Goal: Information Seeking & Learning: Learn about a topic

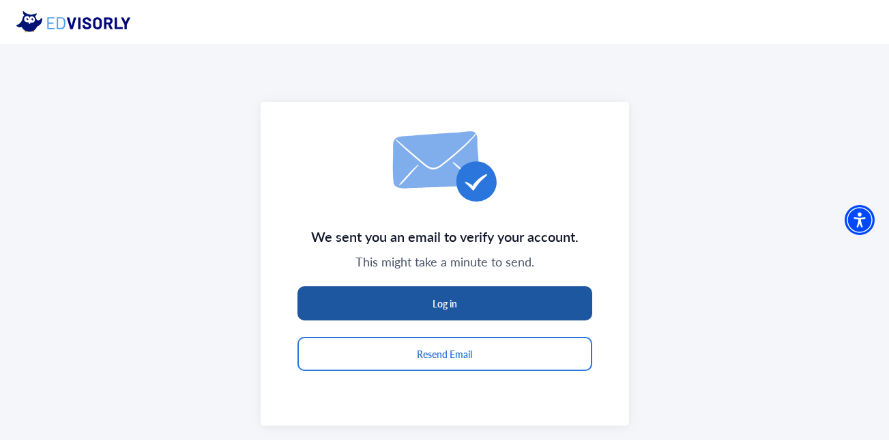
click at [513, 304] on button "Log in" at bounding box center [445, 303] width 295 height 34
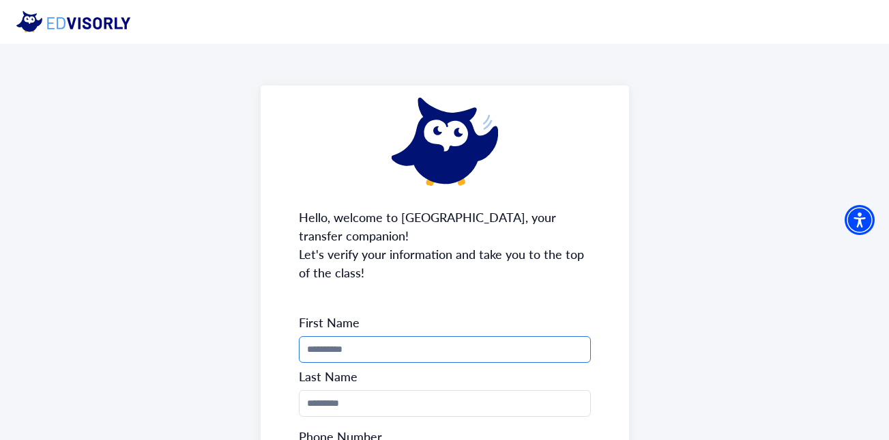
click at [444, 355] on input "Phone Number" at bounding box center [445, 349] width 292 height 27
type input "*******"
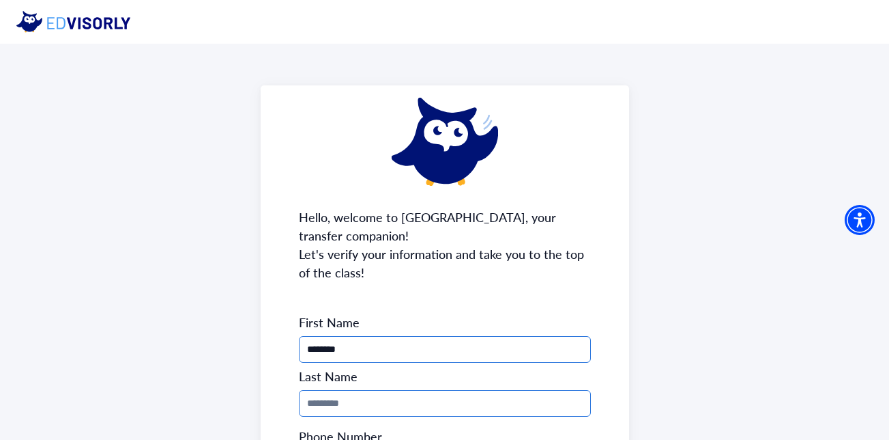
type input "*******"
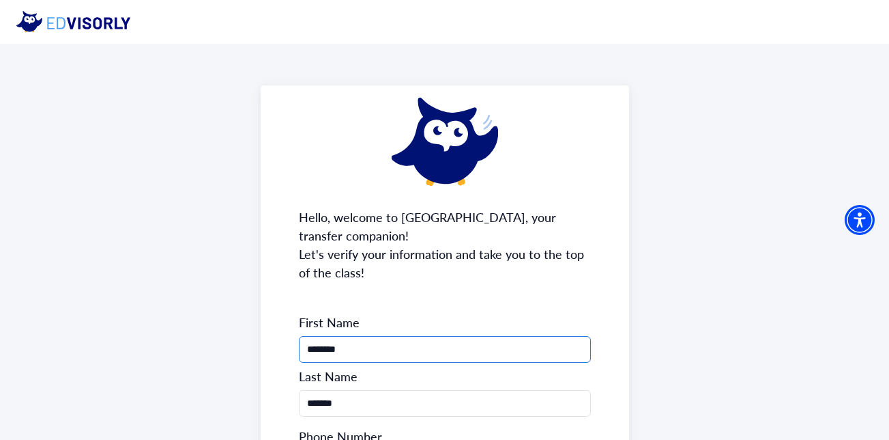
type input "**********"
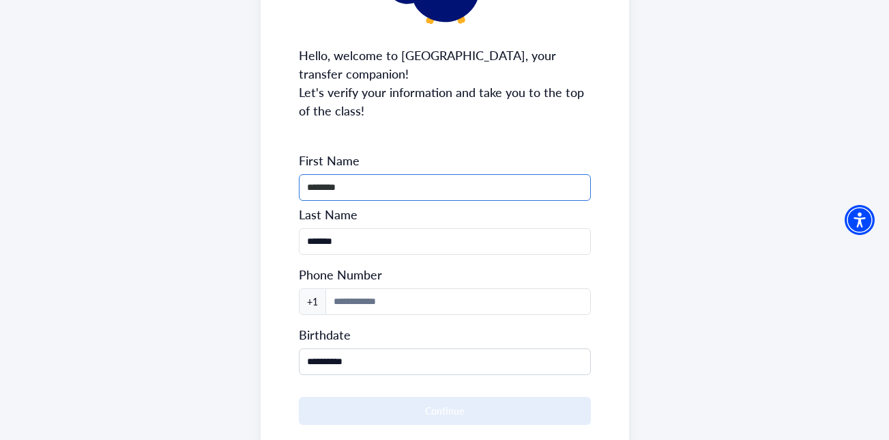
scroll to position [168, 0]
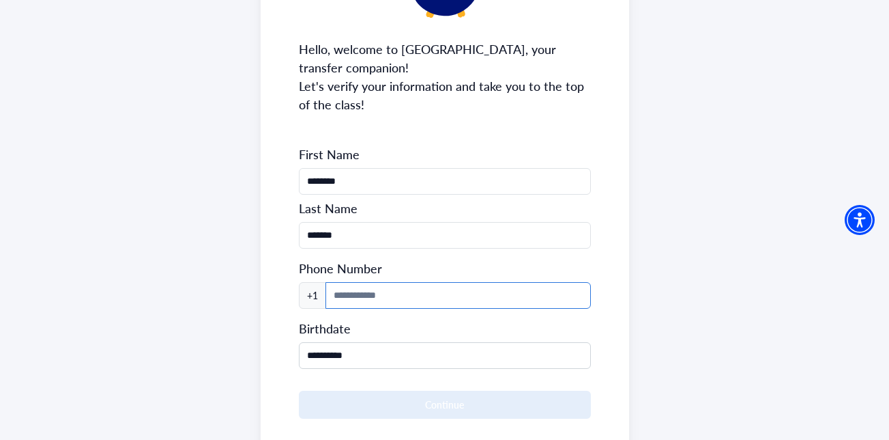
click at [390, 296] on input at bounding box center [458, 295] width 265 height 27
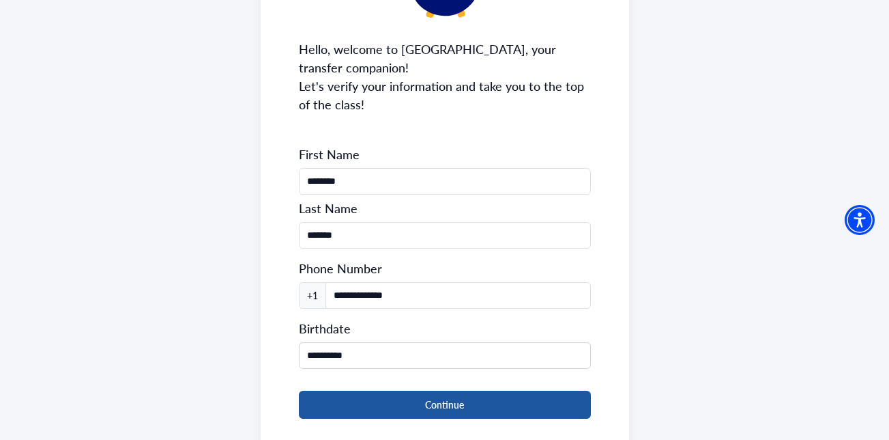
click at [454, 409] on button "Continue" at bounding box center [445, 404] width 292 height 28
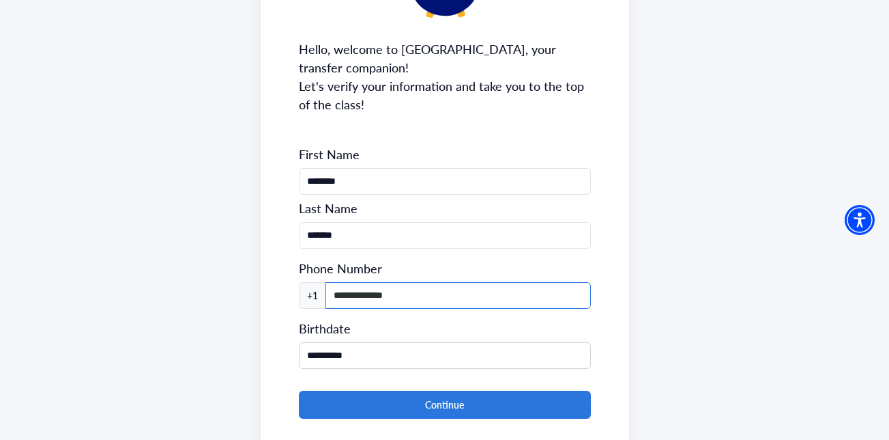
click at [339, 293] on input "**********" at bounding box center [458, 295] width 265 height 27
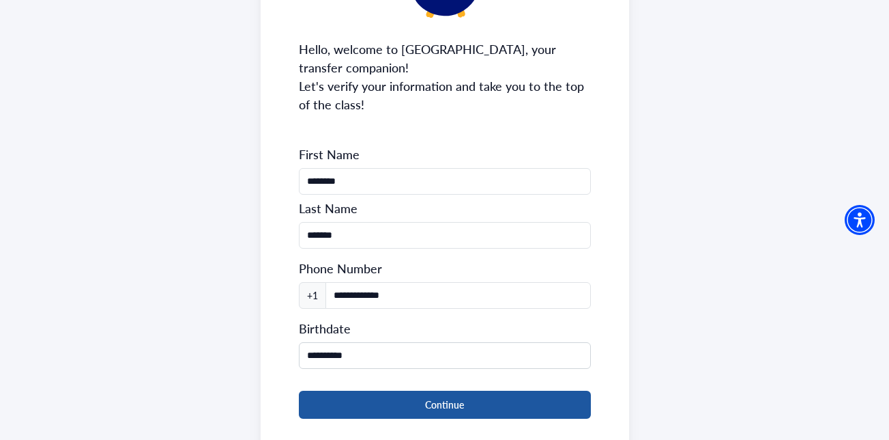
click at [375, 398] on button "Continue" at bounding box center [445, 404] width 292 height 28
type input "**********"
click at [393, 403] on button "Continue" at bounding box center [445, 404] width 292 height 28
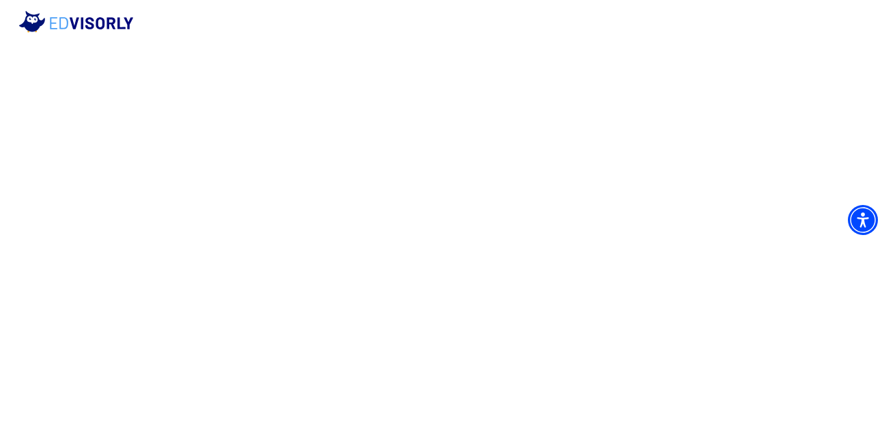
scroll to position [0, 0]
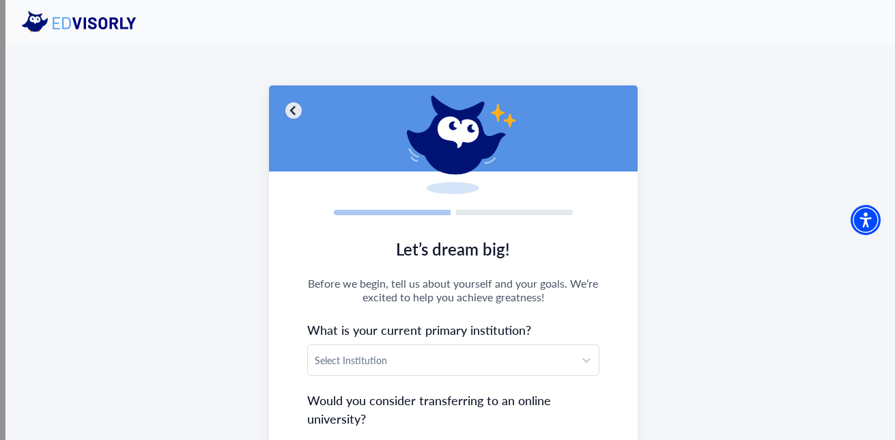
click at [474, 358] on div at bounding box center [441, 359] width 253 height 17
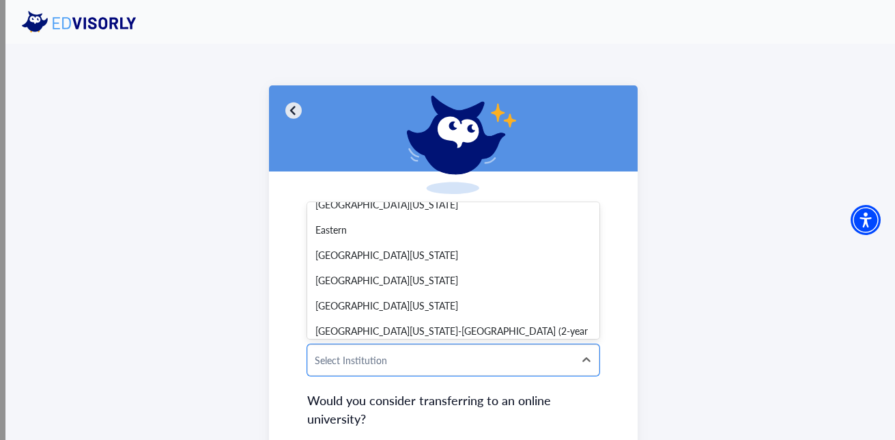
scroll to position [5278, 0]
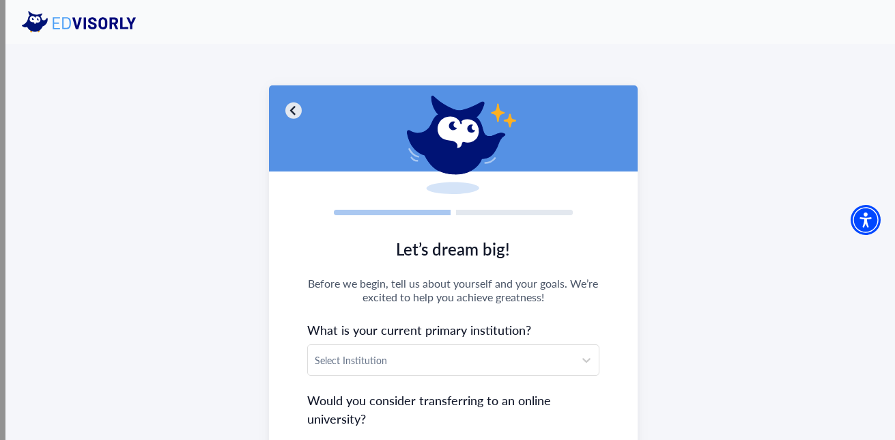
click at [610, 241] on section "Let’s dream big! Before we begin, tell us about yourself and your goals. We’re …" at bounding box center [453, 416] width 369 height 381
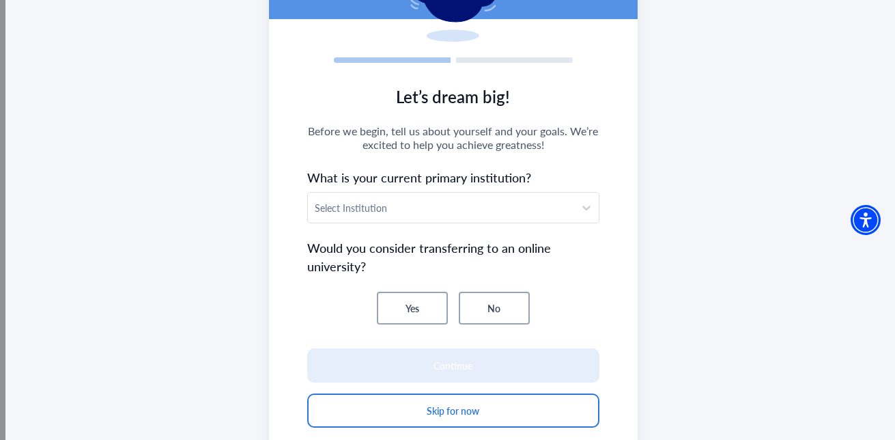
scroll to position [160, 0]
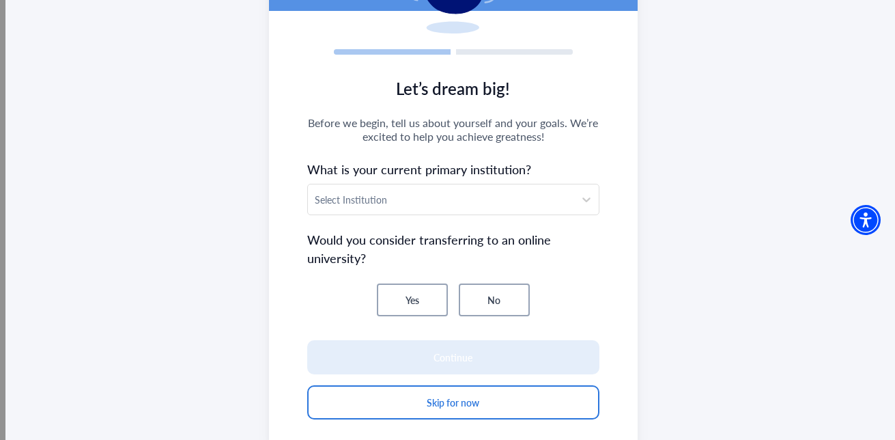
click at [414, 304] on button "Yes" at bounding box center [412, 299] width 71 height 33
click at [400, 202] on div at bounding box center [441, 199] width 253 height 17
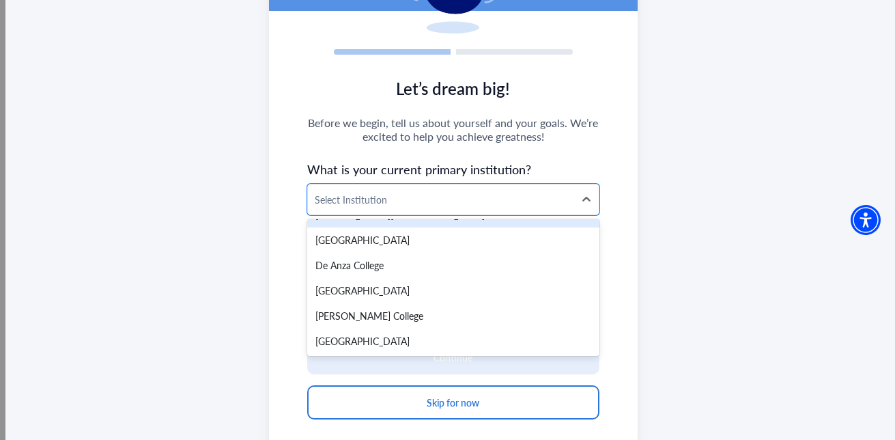
scroll to position [6131, 0]
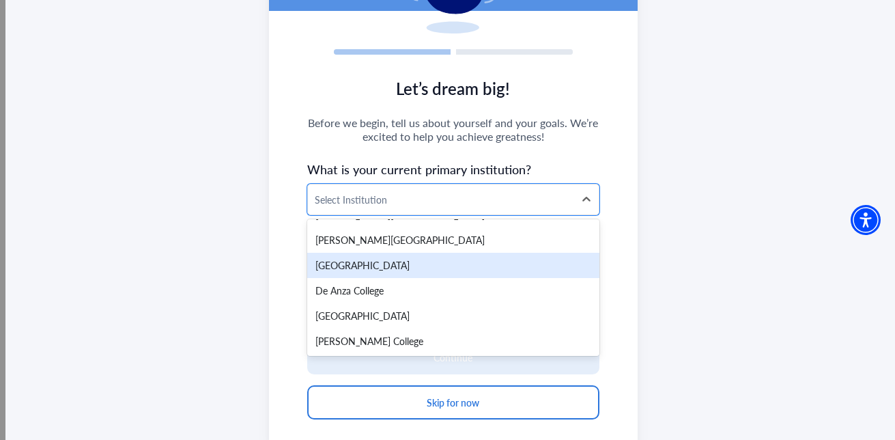
click at [489, 267] on div "Daytona Beach Community College" at bounding box center [453, 265] width 292 height 25
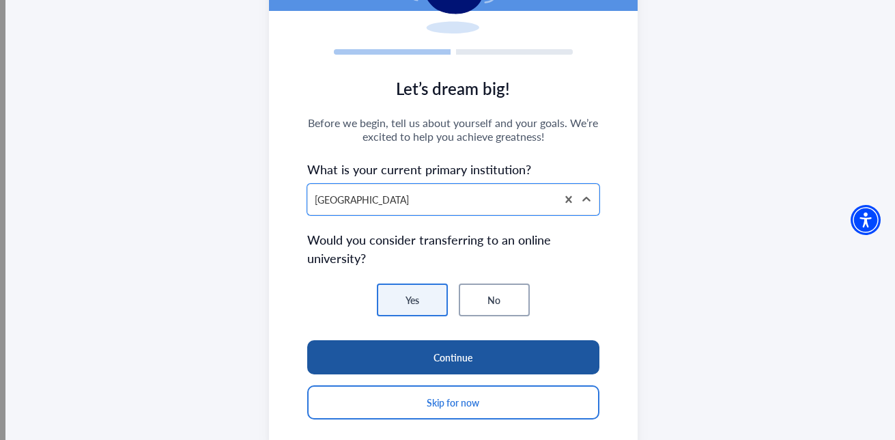
click at [545, 353] on button "Continue" at bounding box center [453, 357] width 292 height 34
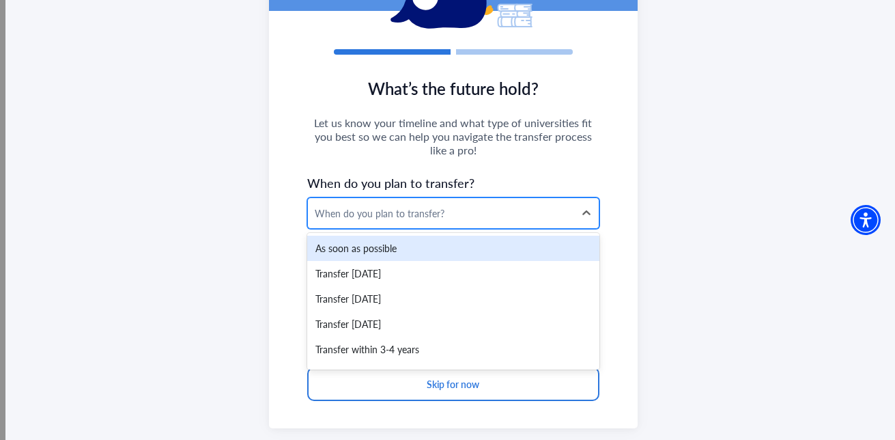
click at [448, 212] on div "When do you plan to transfer?" at bounding box center [441, 213] width 253 height 14
click at [449, 252] on div "As soon as possible" at bounding box center [453, 247] width 292 height 25
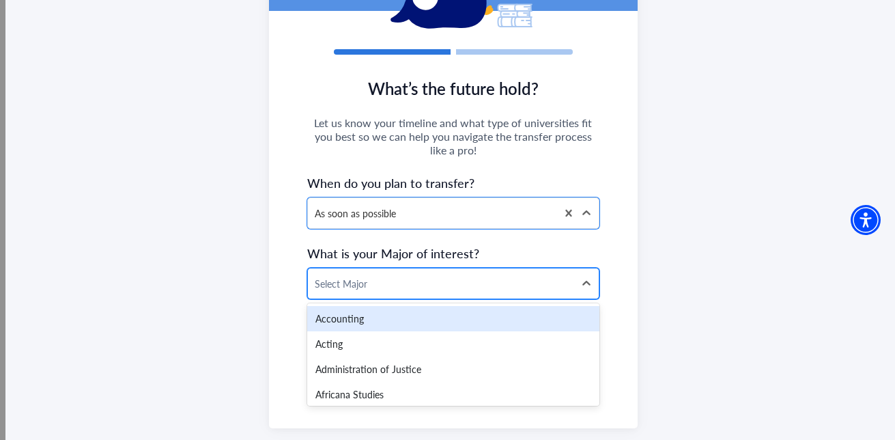
click at [447, 282] on div at bounding box center [441, 283] width 253 height 17
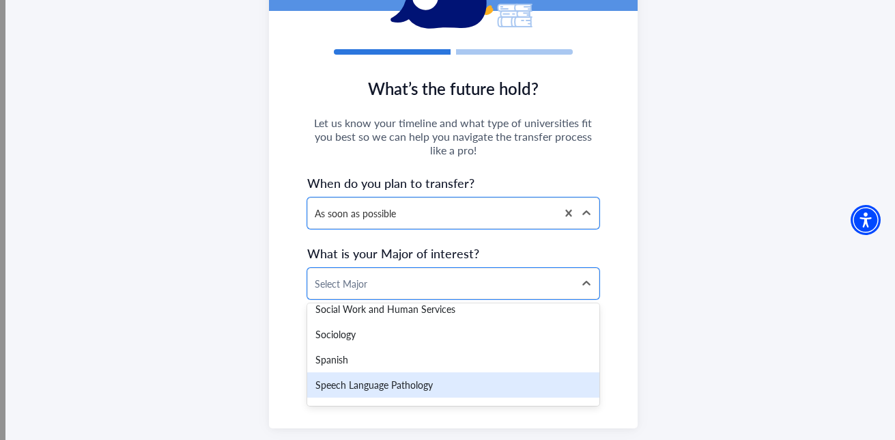
scroll to position [2610, 0]
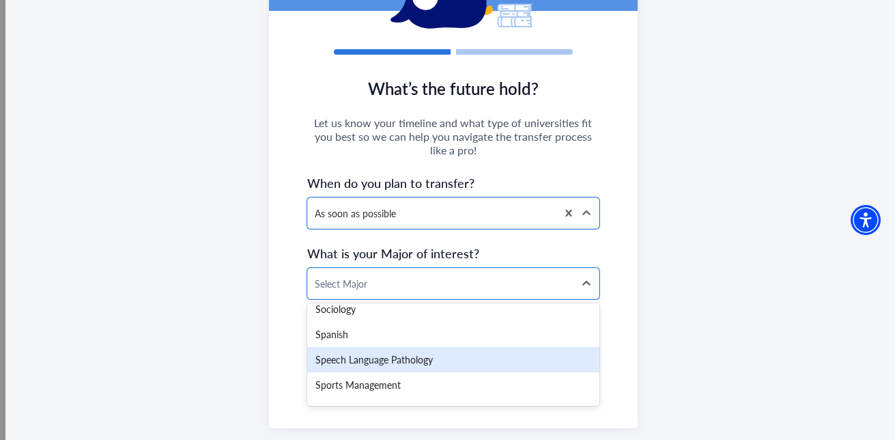
click at [536, 364] on div "Speech Language Pathology" at bounding box center [453, 359] width 292 height 25
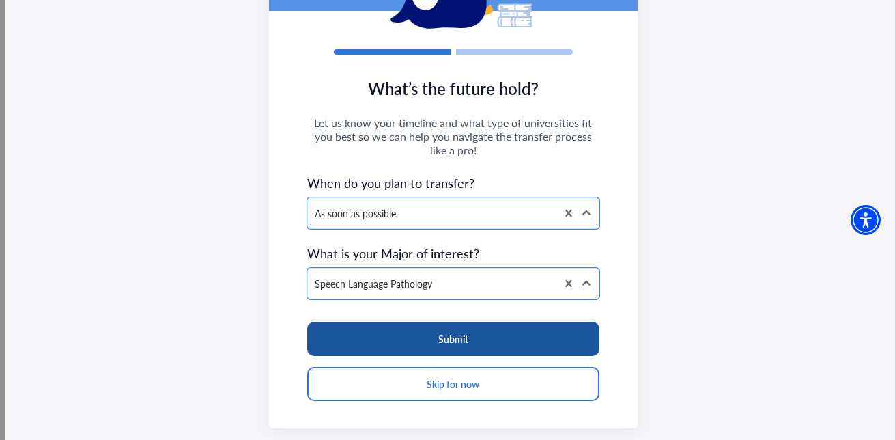
click at [502, 341] on button "Submit" at bounding box center [453, 338] width 292 height 34
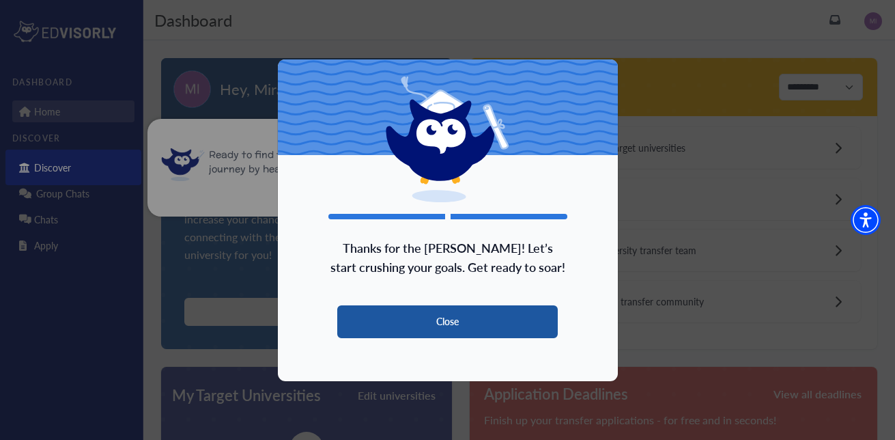
click at [461, 314] on button "Close" at bounding box center [447, 321] width 221 height 33
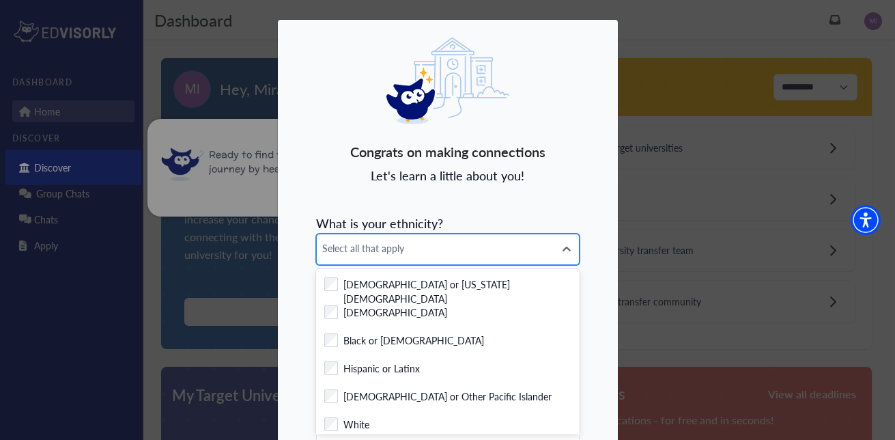
scroll to position [36, 0]
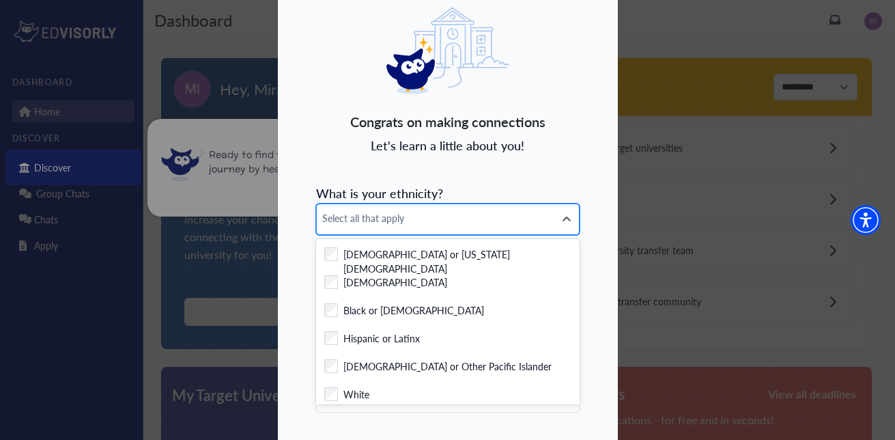
click at [465, 233] on div "7 results available. Use Up and Down to choose options, press Enter to select t…" at bounding box center [447, 218] width 263 height 30
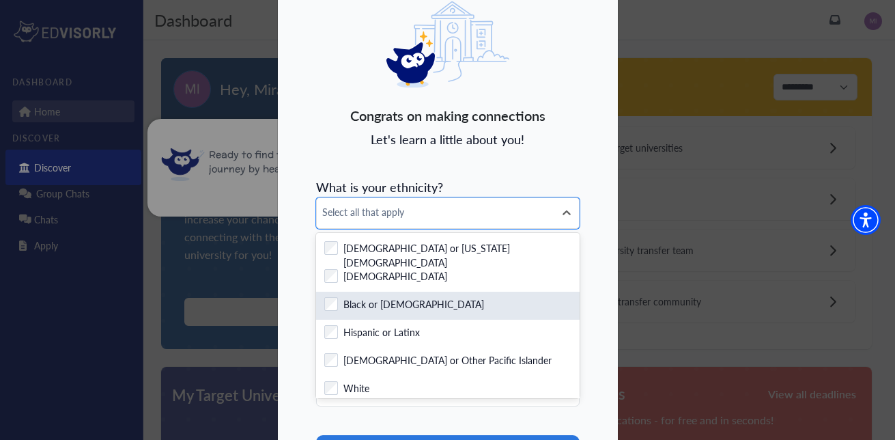
click at [455, 305] on div "Checkbox field Black or African American" at bounding box center [447, 305] width 247 height 17
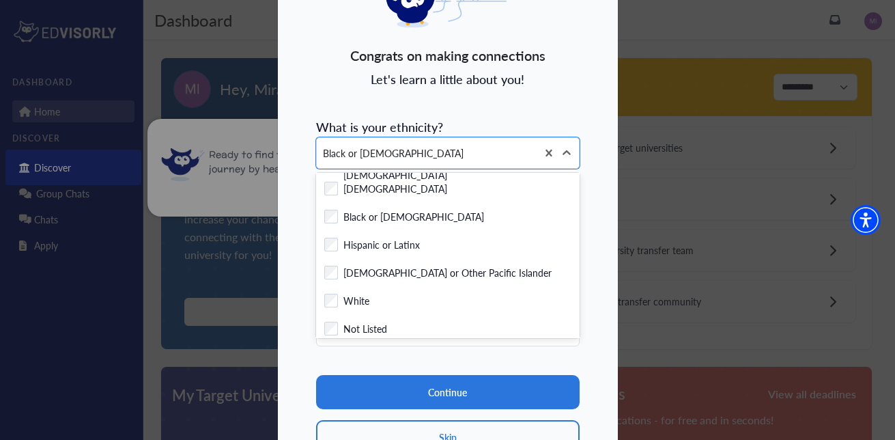
scroll to position [98, 0]
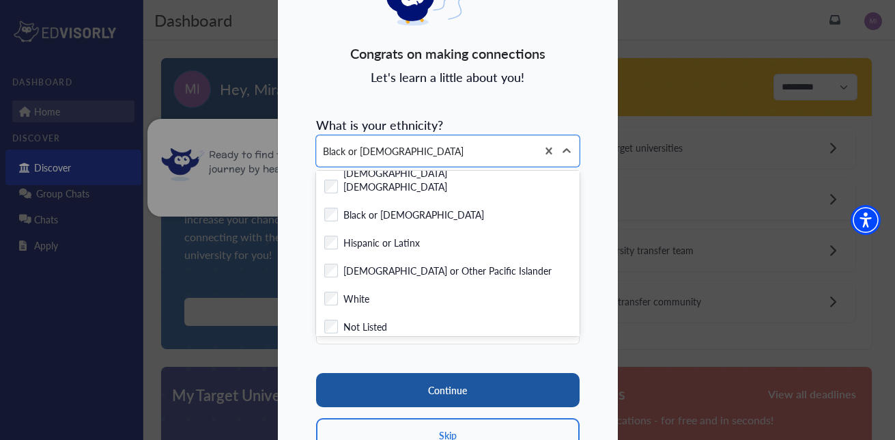
click at [518, 394] on button "Continue" at bounding box center [447, 390] width 263 height 34
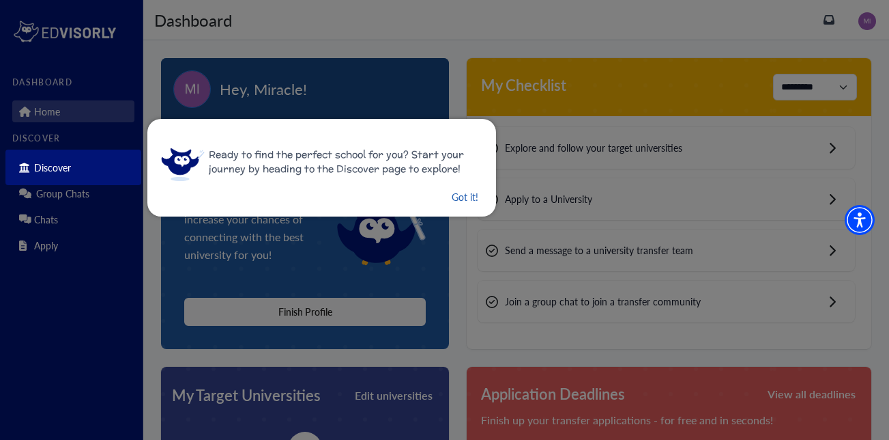
click at [461, 195] on button "Got it!" at bounding box center [464, 196] width 29 height 17
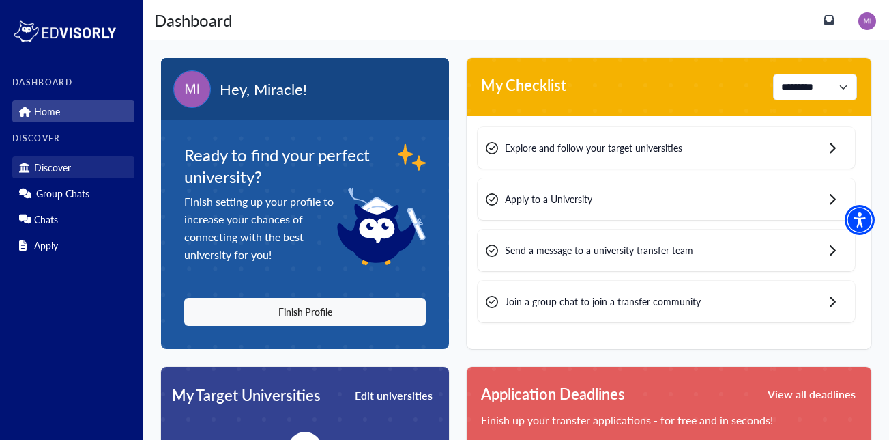
click at [59, 171] on p "Discover" at bounding box center [52, 168] width 37 height 12
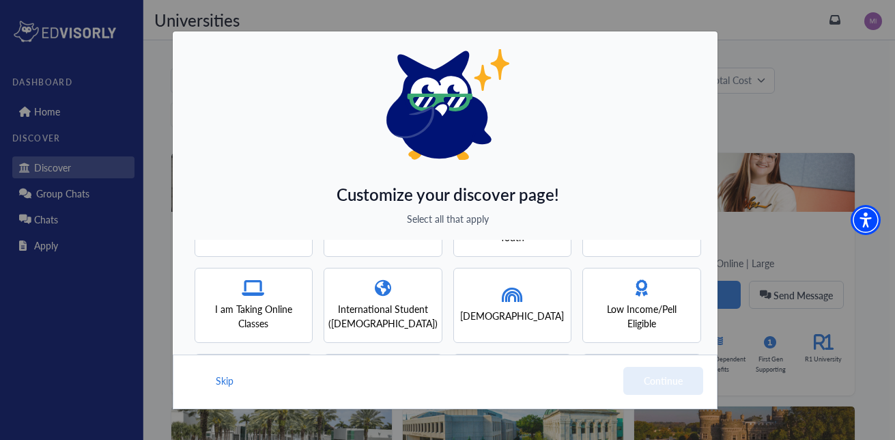
scroll to position [78, 0]
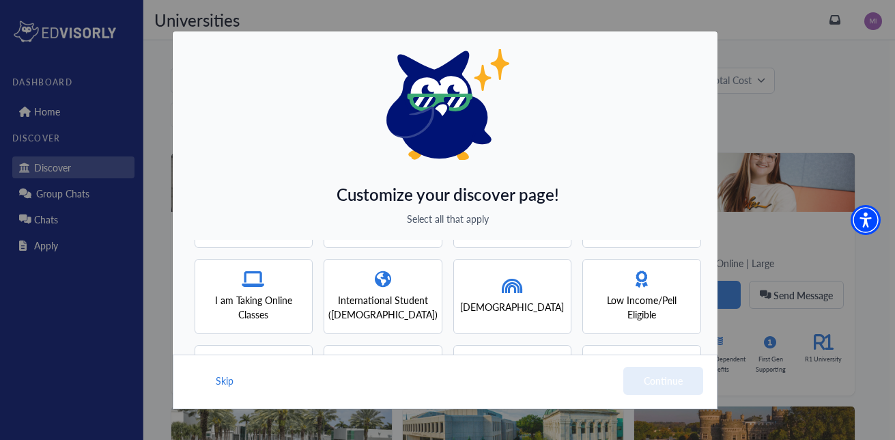
click at [645, 297] on span "Low Income/Pell Eligible" at bounding box center [641, 307] width 94 height 29
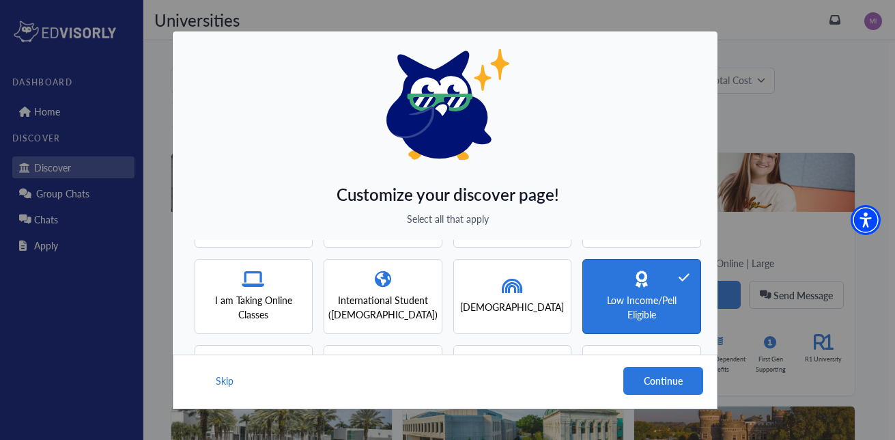
click at [250, 287] on div "I am Taking Online Classes" at bounding box center [254, 296] width 94 height 51
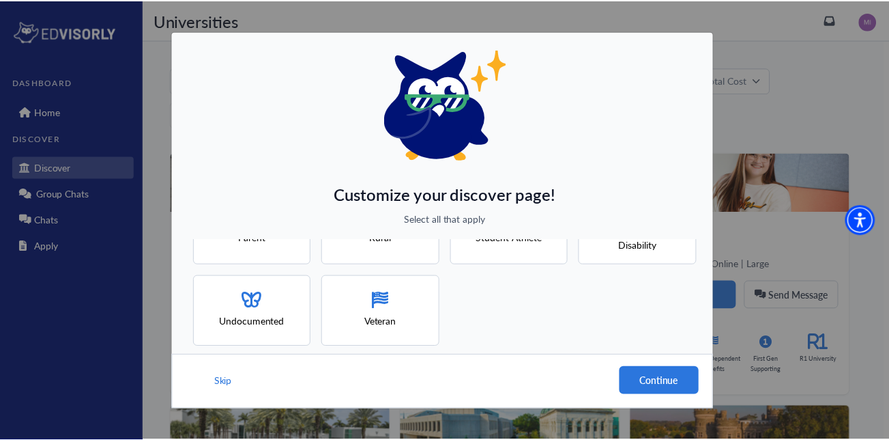
scroll to position [244, 0]
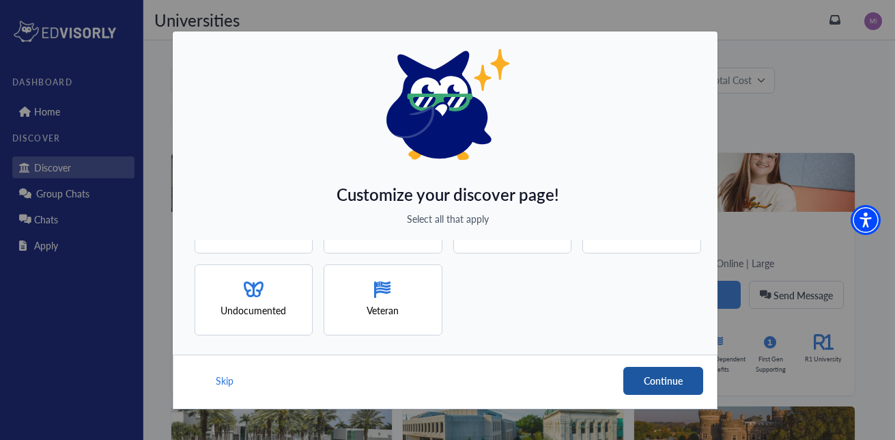
click at [650, 370] on button "Continue" at bounding box center [663, 380] width 80 height 28
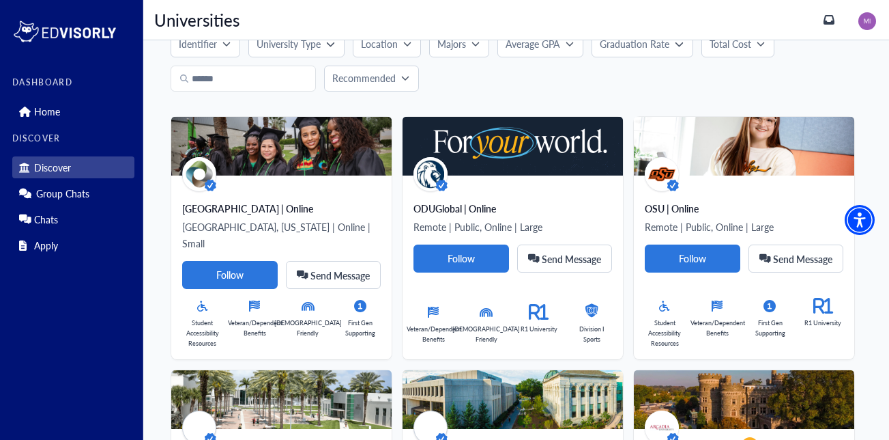
scroll to position [0, 0]
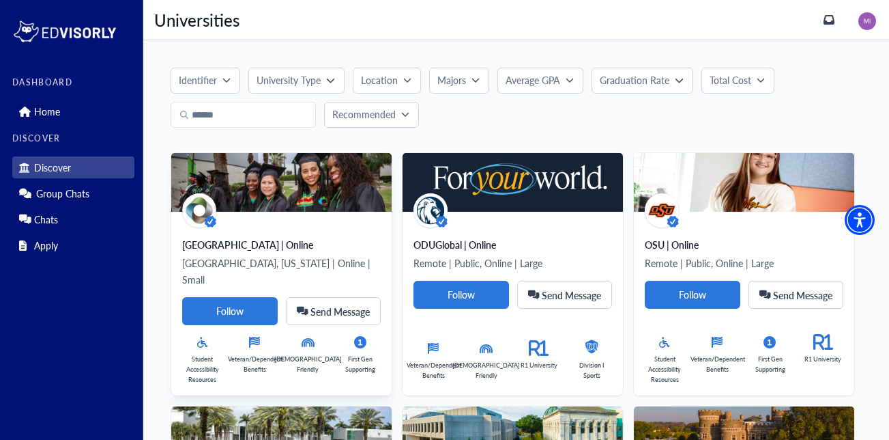
click at [243, 214] on div "Claremont Lincoln University | Online Claremont, California | Online | Small Fo…" at bounding box center [281, 304] width 220 height 184
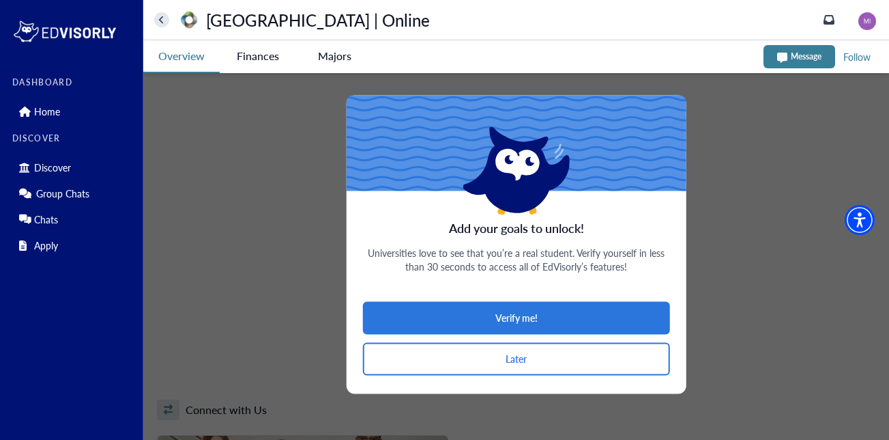
scroll to position [722, 0]
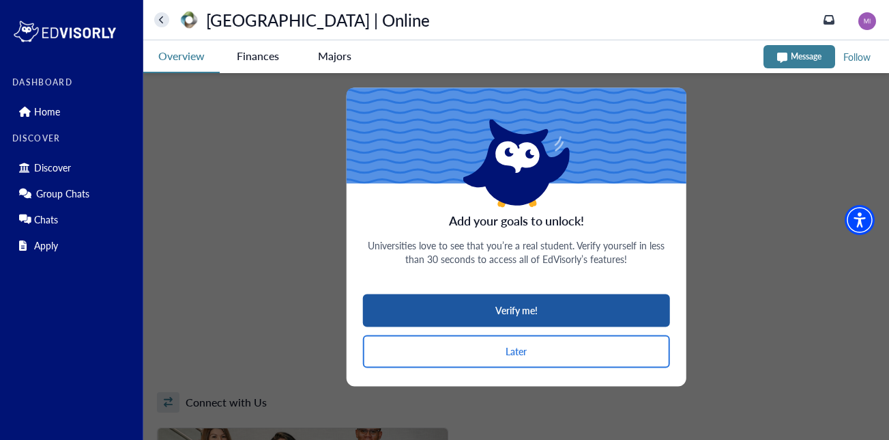
click at [538, 321] on button "Verify me!" at bounding box center [516, 309] width 308 height 33
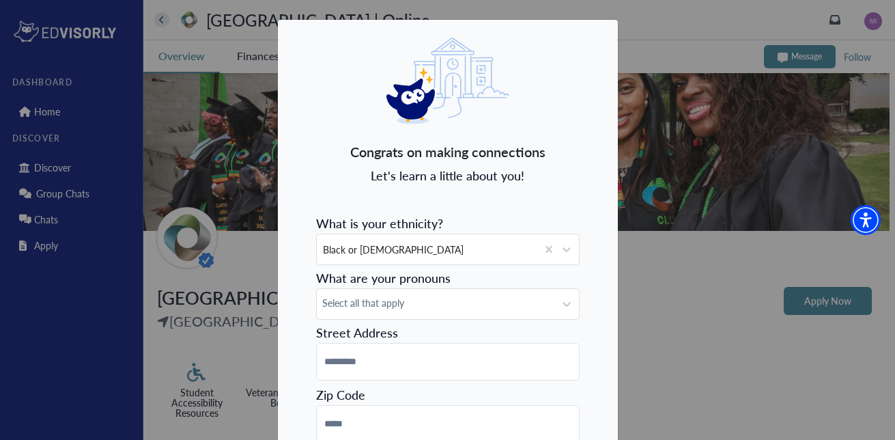
scroll to position [0, 0]
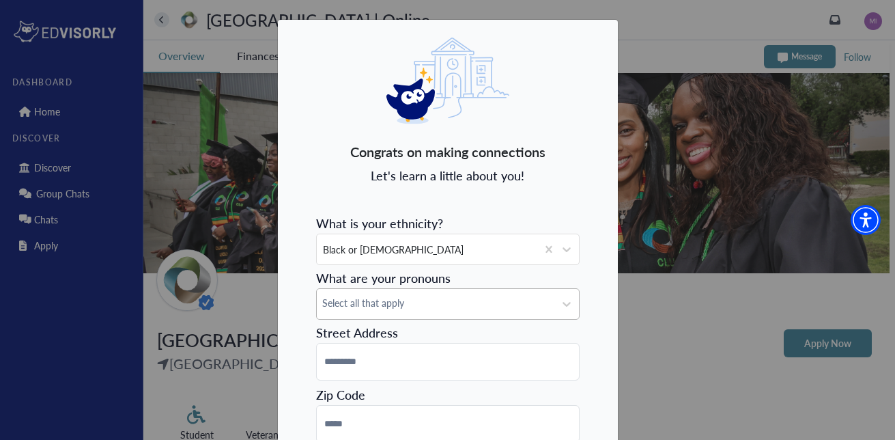
click at [528, 306] on div "Select all that apply" at bounding box center [436, 304] width 238 height 30
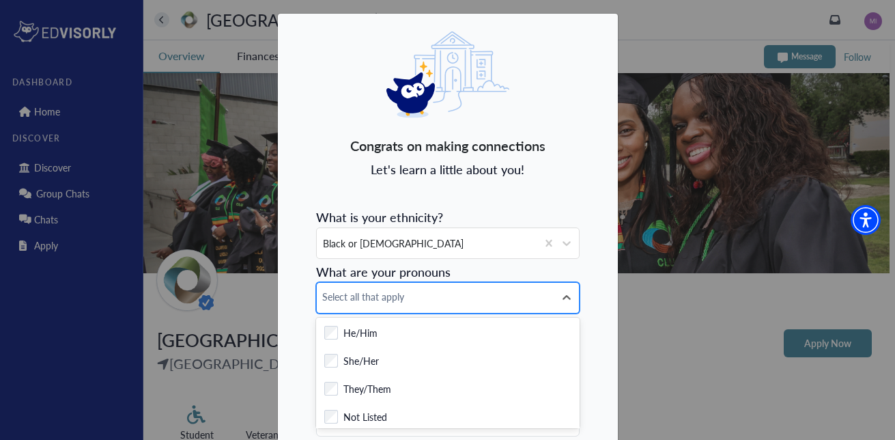
scroll to position [7, 0]
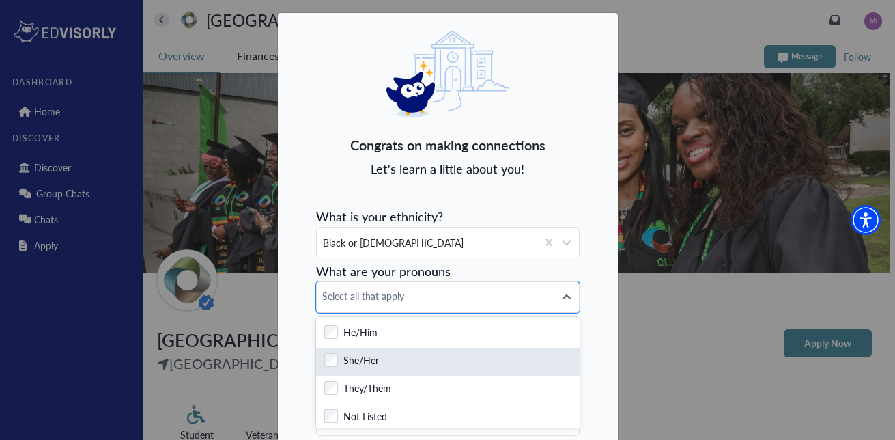
click at [504, 349] on div "Checkbox field She/Her" at bounding box center [447, 361] width 263 height 28
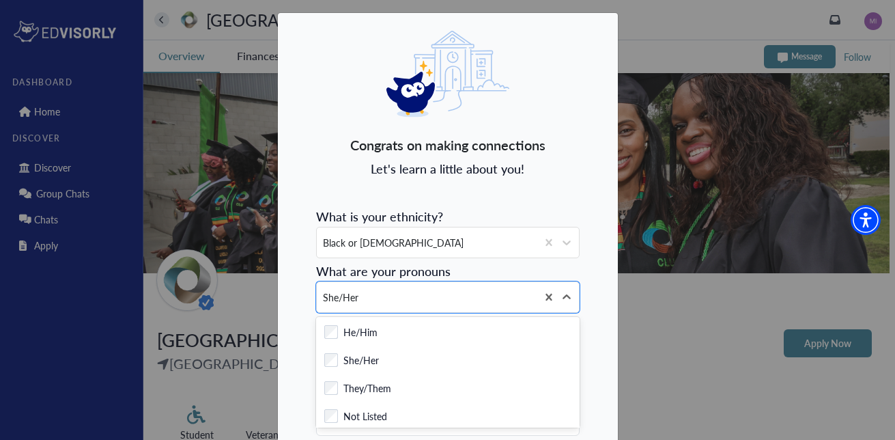
click at [596, 328] on div "Congrats on making connections Let's learn a little about you! What is your eth…" at bounding box center [447, 296] width 341 height 568
click at [560, 295] on icon at bounding box center [567, 297] width 14 height 14
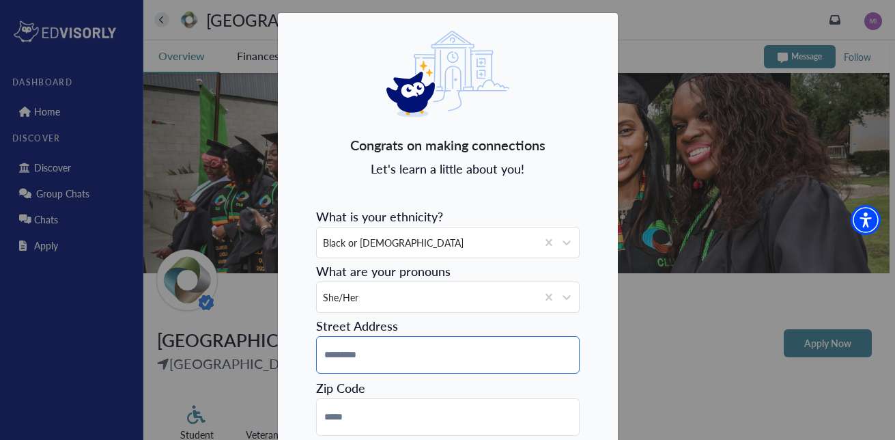
click at [539, 362] on input at bounding box center [447, 355] width 263 height 38
click at [486, 374] on form "**********" at bounding box center [447, 372] width 263 height 341
click at [482, 365] on input "**********" at bounding box center [447, 355] width 263 height 38
click at [483, 351] on input "**********" at bounding box center [447, 355] width 263 height 38
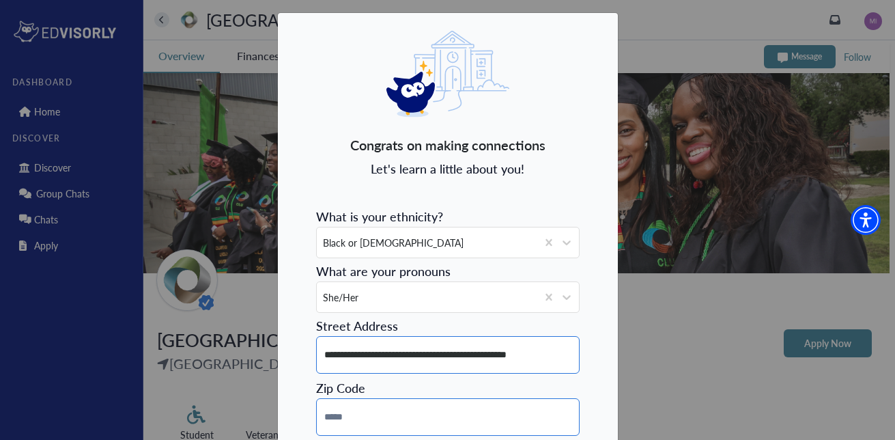
type input "**********"
click at [474, 415] on input at bounding box center [447, 417] width 263 height 38
type input "*****"
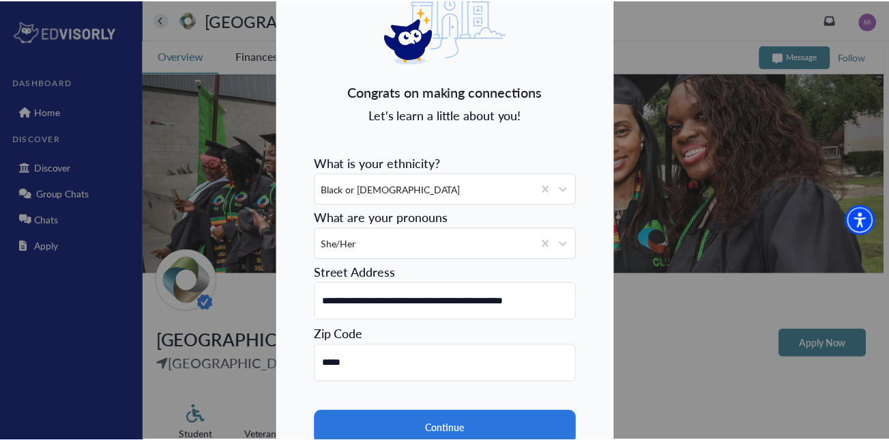
scroll to position [96, 0]
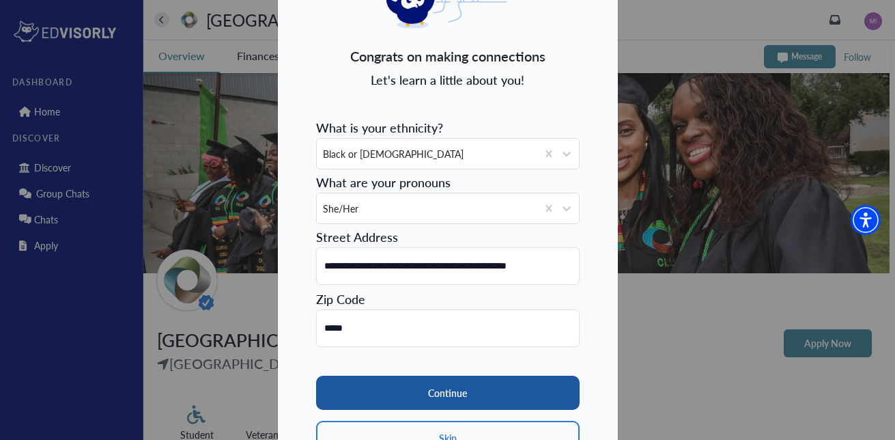
click at [555, 387] on button "Continue" at bounding box center [447, 392] width 263 height 34
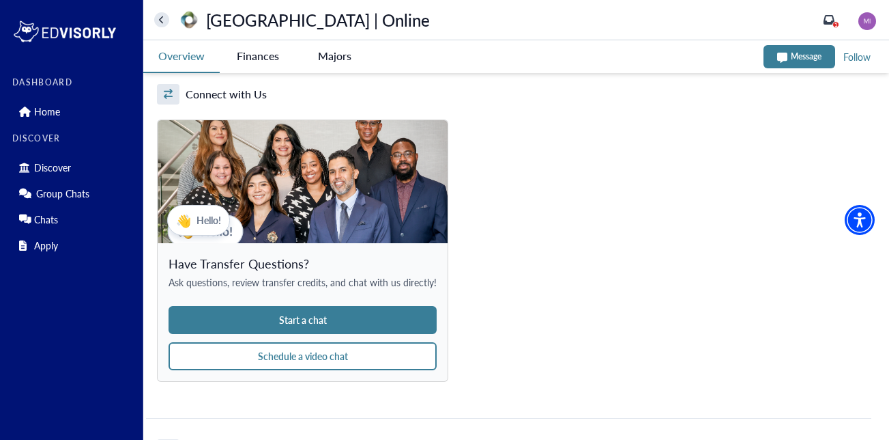
scroll to position [1035, 0]
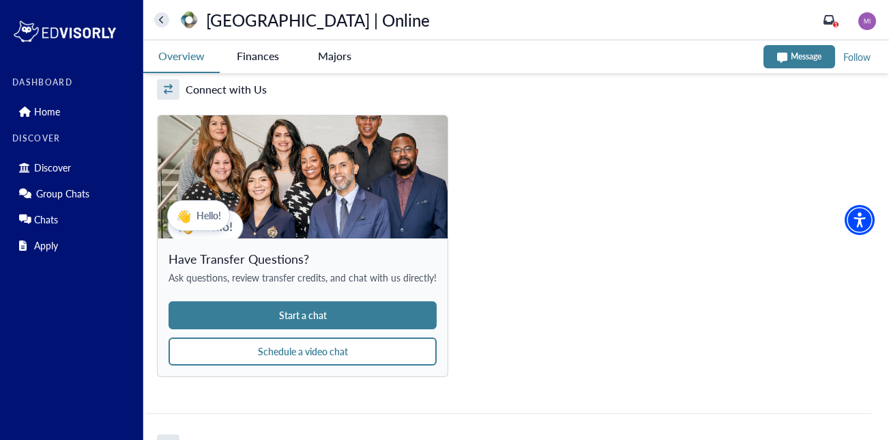
click at [259, 61] on Online-tag "Finances" at bounding box center [258, 55] width 76 height 31
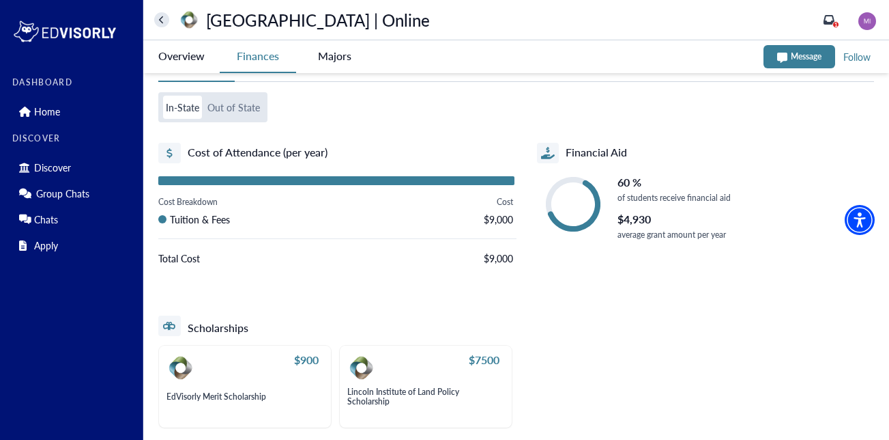
scroll to position [53, 0]
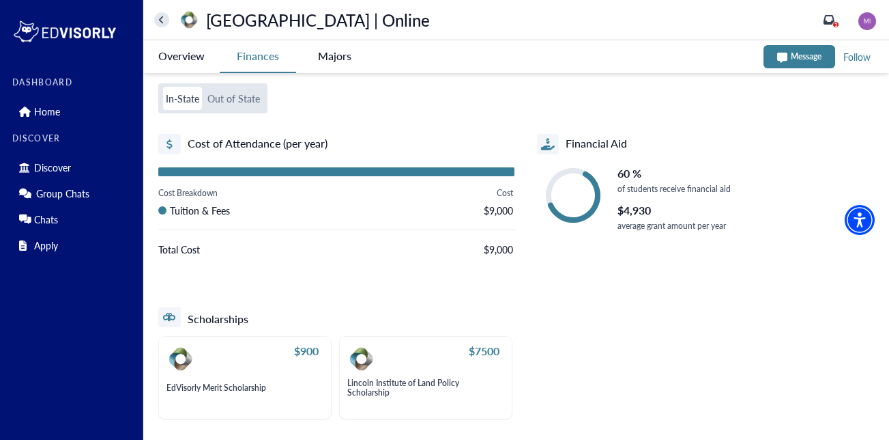
click at [248, 99] on button "Out of State" at bounding box center [234, 98] width 58 height 23
click at [332, 57] on -tag "Majors" at bounding box center [334, 55] width 76 height 31
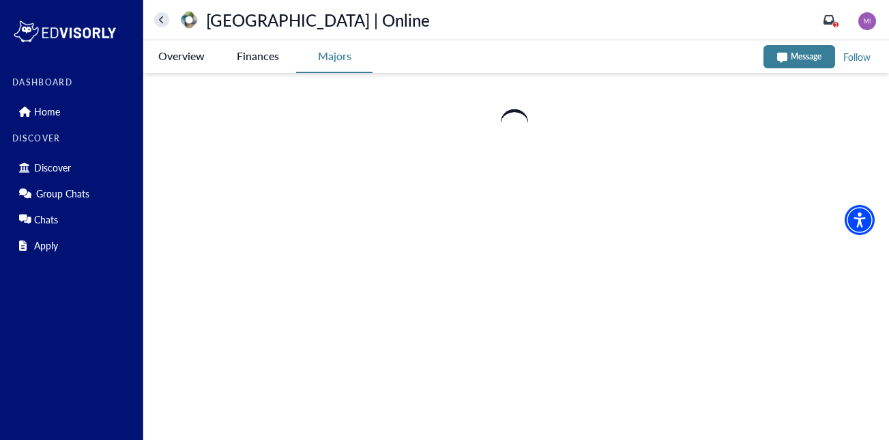
scroll to position [0, 0]
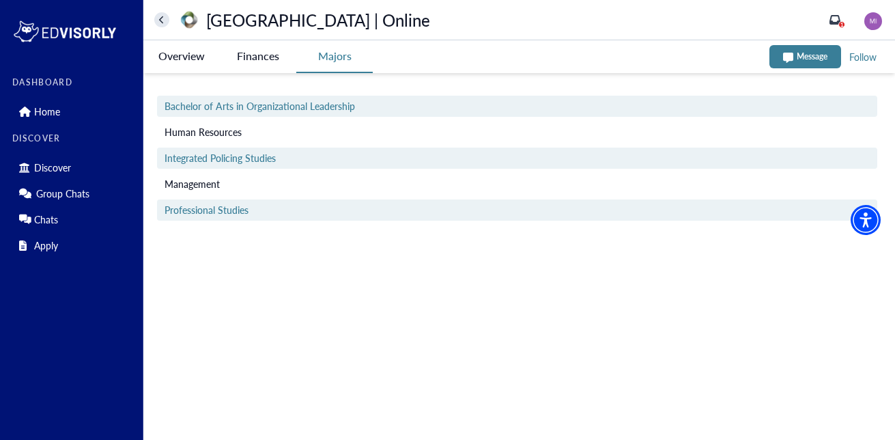
click at [197, 55] on Online-tag "Overview" at bounding box center [181, 55] width 76 height 31
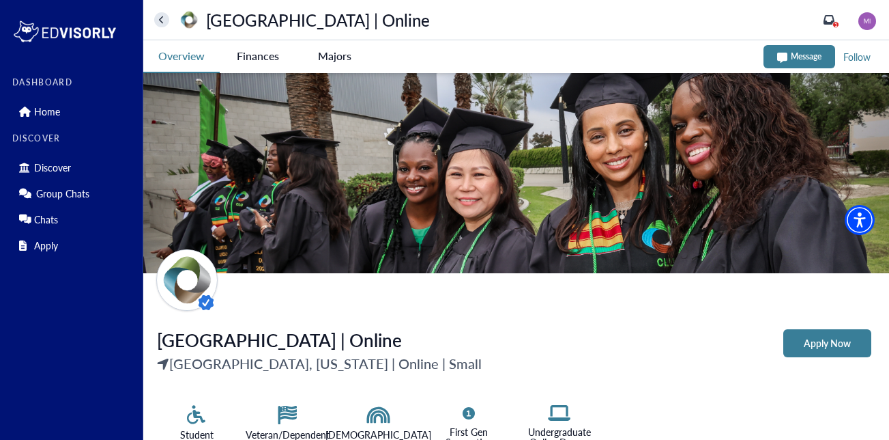
click at [816, 336] on Online-tag "Apply Now" at bounding box center [827, 343] width 88 height 28
click at [162, 16] on icon "home" at bounding box center [161, 20] width 5 height 9
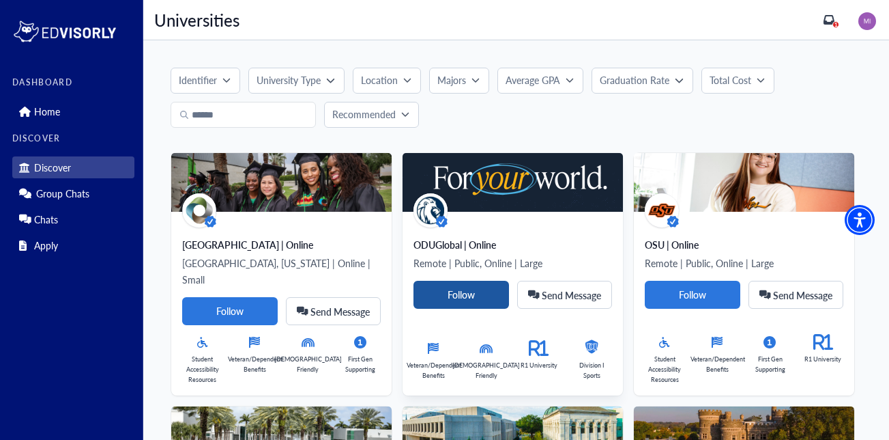
click at [444, 287] on Card-tag "Follow" at bounding box center [462, 294] width 96 height 28
click at [478, 291] on div "Following" at bounding box center [461, 295] width 55 height 12
click at [487, 194] on img at bounding box center [513, 182] width 220 height 59
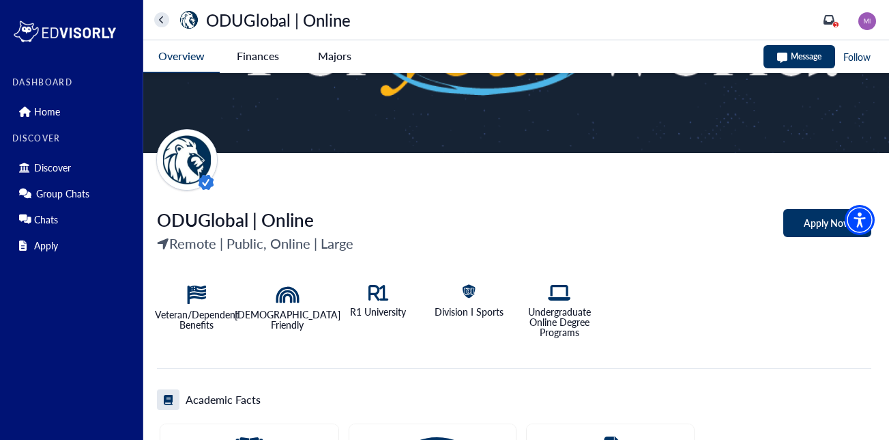
scroll to position [115, 0]
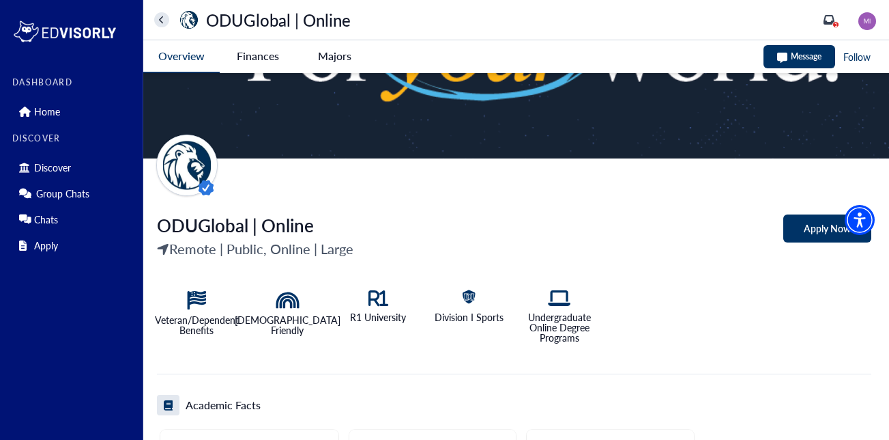
click at [809, 233] on Online-tag "Apply Now" at bounding box center [827, 228] width 88 height 28
